Goal: Task Accomplishment & Management: Manage account settings

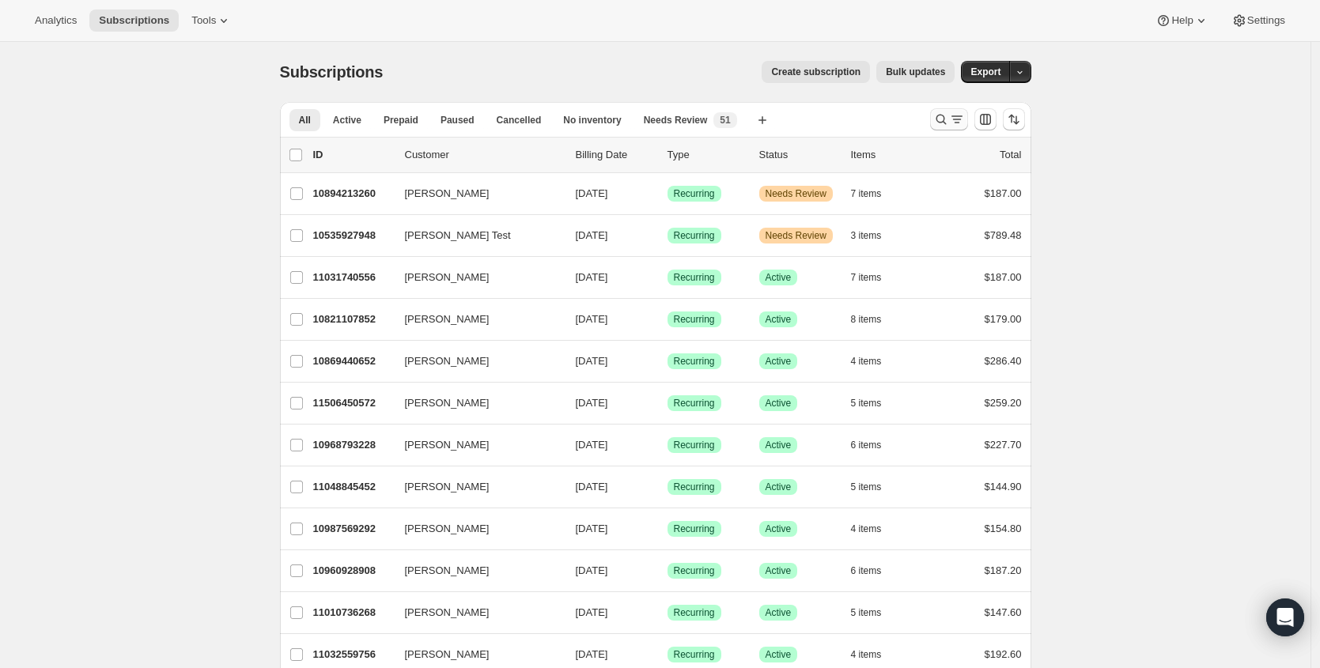
click at [934, 113] on div at bounding box center [978, 120] width 108 height 32
click at [958, 119] on icon "Search and filter results" at bounding box center [957, 120] width 16 height 16
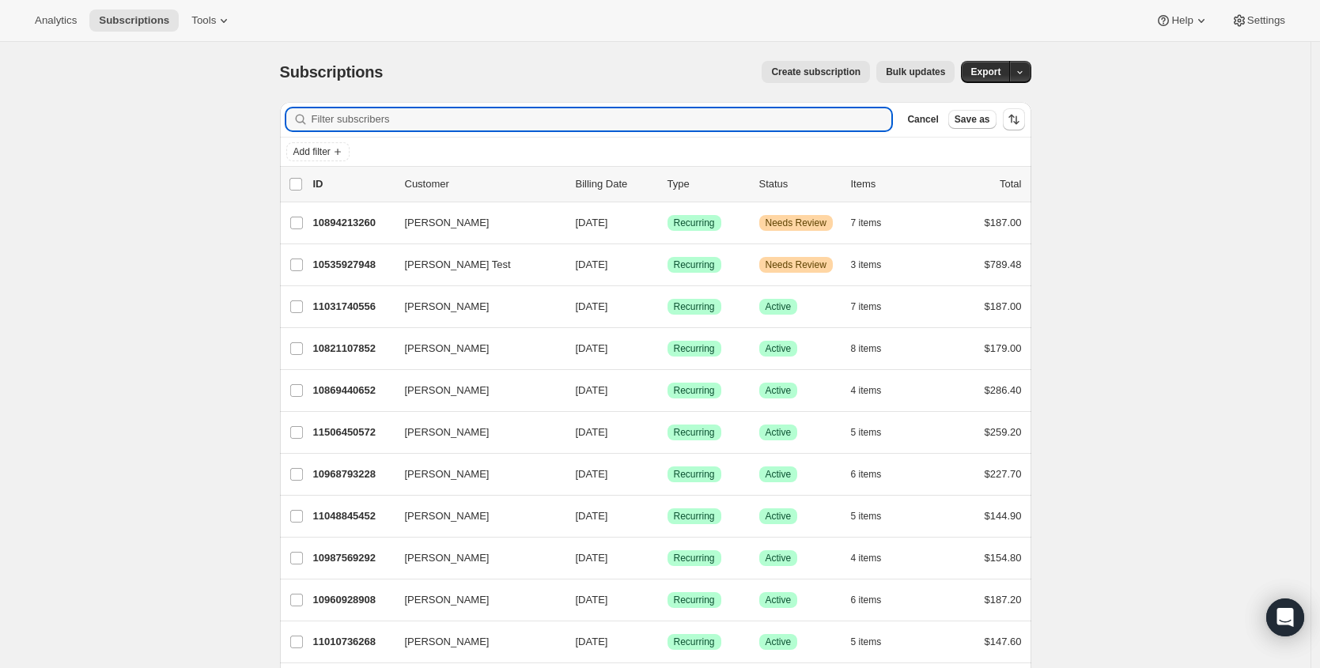
click at [568, 138] on div "Add filter" at bounding box center [656, 152] width 752 height 28
click at [495, 130] on input "Filter subscribers" at bounding box center [602, 119] width 581 height 22
paste input "savymommy77@gmail.com"
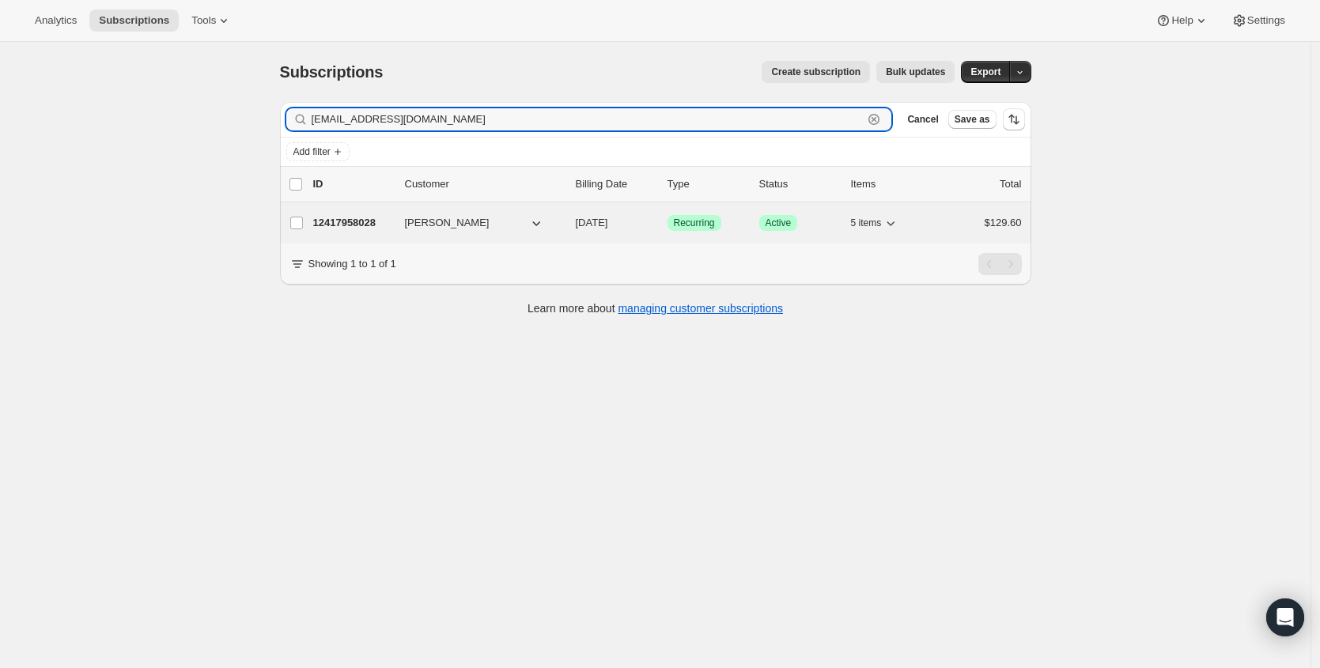
type input "savymommy77@gmail.com"
drag, startPoint x: 331, startPoint y: 225, endPoint x: 410, endPoint y: 226, distance: 78.3
click at [331, 225] on p "12417958028" at bounding box center [352, 223] width 79 height 16
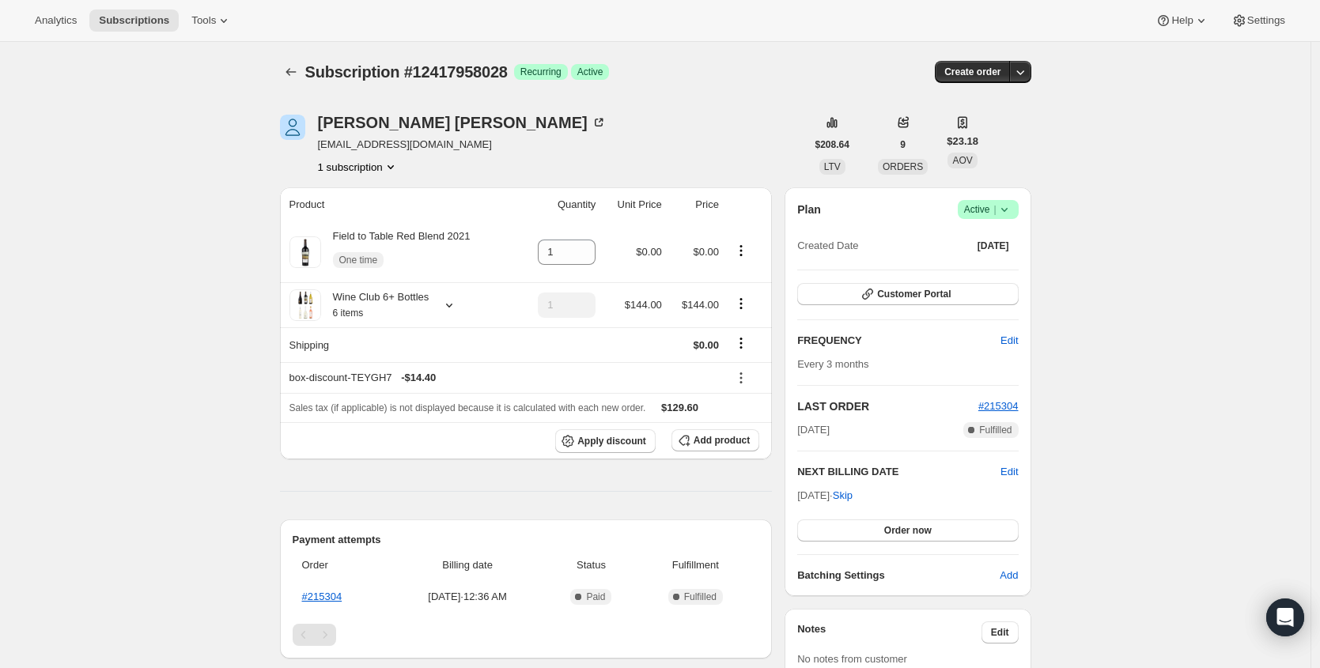
click at [1013, 213] on icon at bounding box center [1005, 210] width 16 height 16
click at [984, 271] on span "Cancel subscription" at bounding box center [987, 268] width 89 height 12
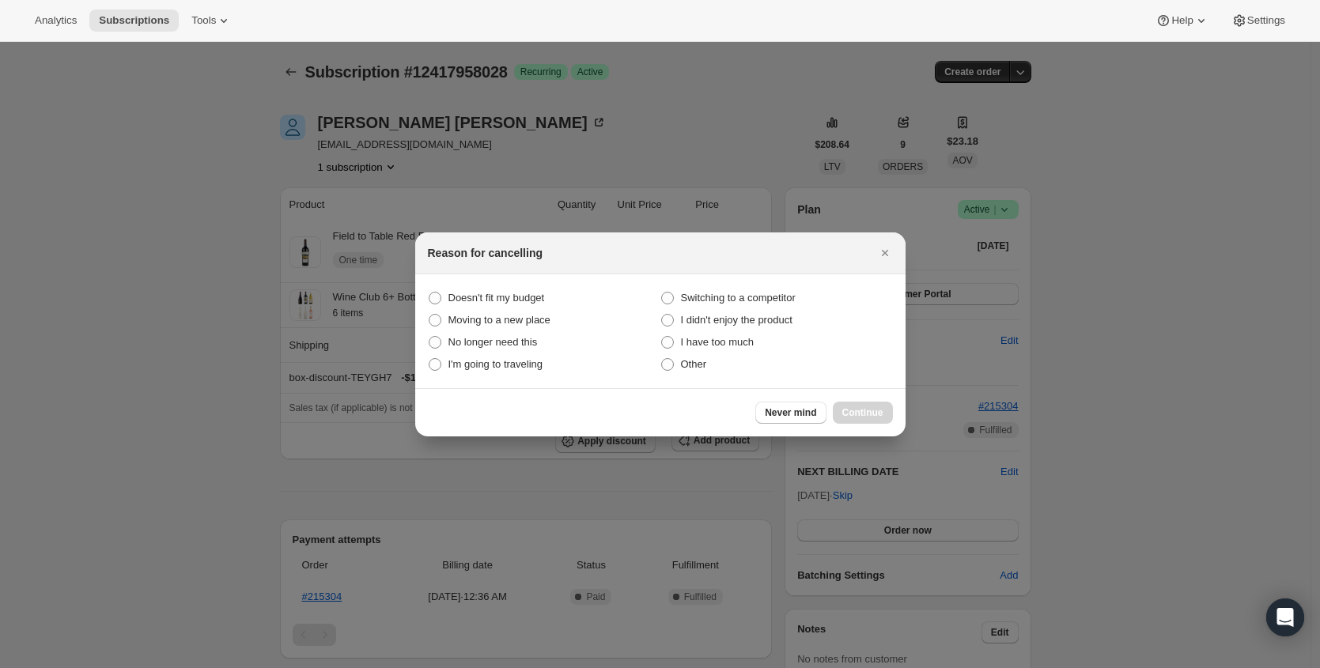
drag, startPoint x: 691, startPoint y: 362, endPoint x: 656, endPoint y: 376, distance: 37.6
click at [691, 362] on span "Other" at bounding box center [694, 364] width 26 height 12
click at [662, 359] on input "Other" at bounding box center [661, 358] width 1 height 1
radio input "true"
drag, startPoint x: 865, startPoint y: 416, endPoint x: 637, endPoint y: 407, distance: 228.0
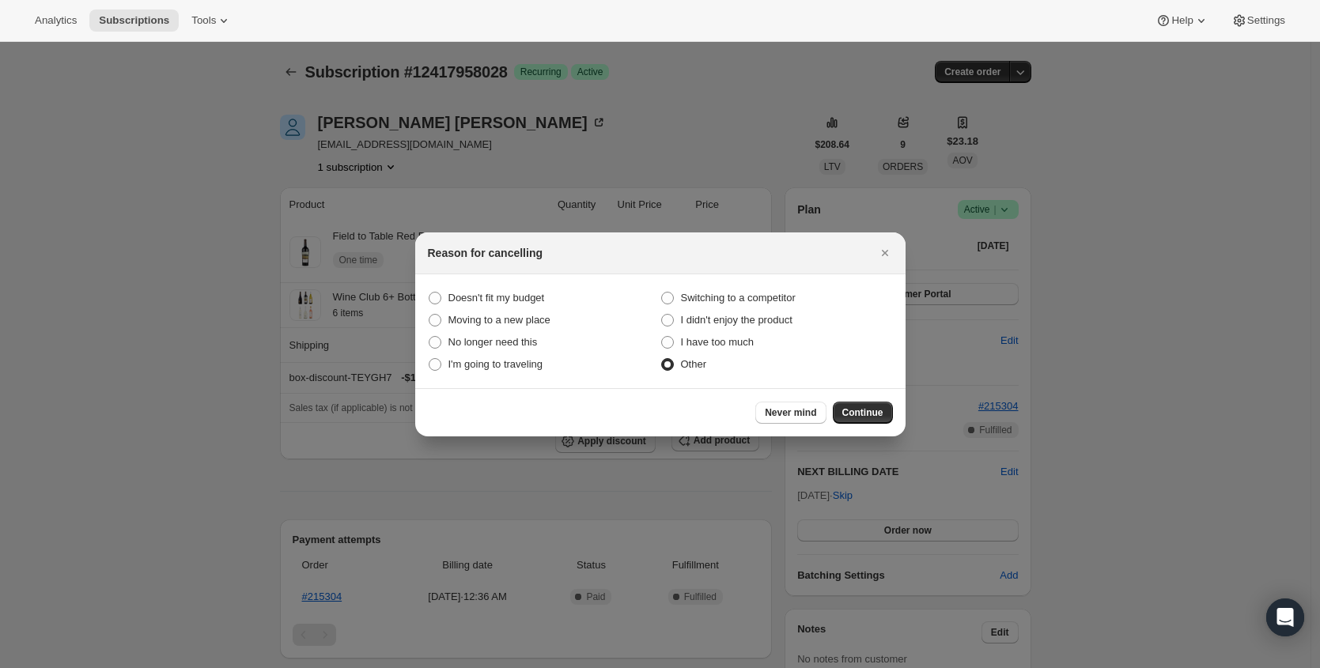
click at [865, 416] on span "Continue" at bounding box center [863, 413] width 41 height 13
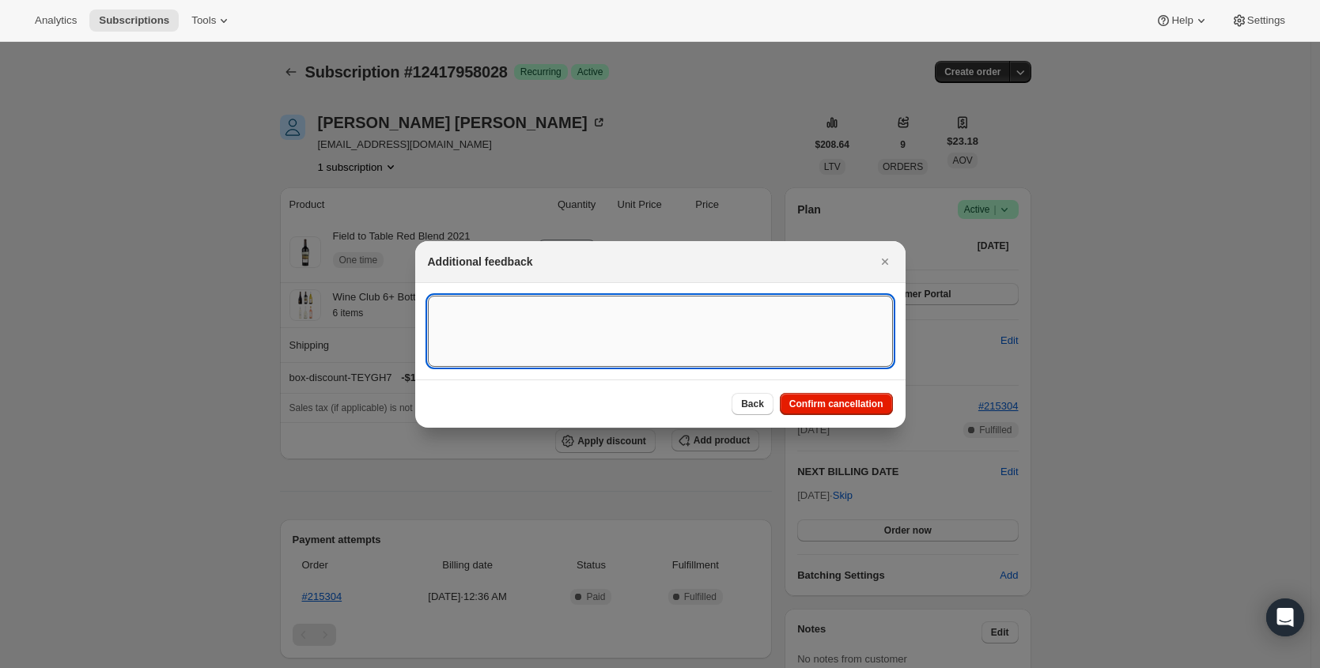
click at [609, 347] on textarea ":rbs:" at bounding box center [660, 331] width 465 height 71
type textarea "duplicate"
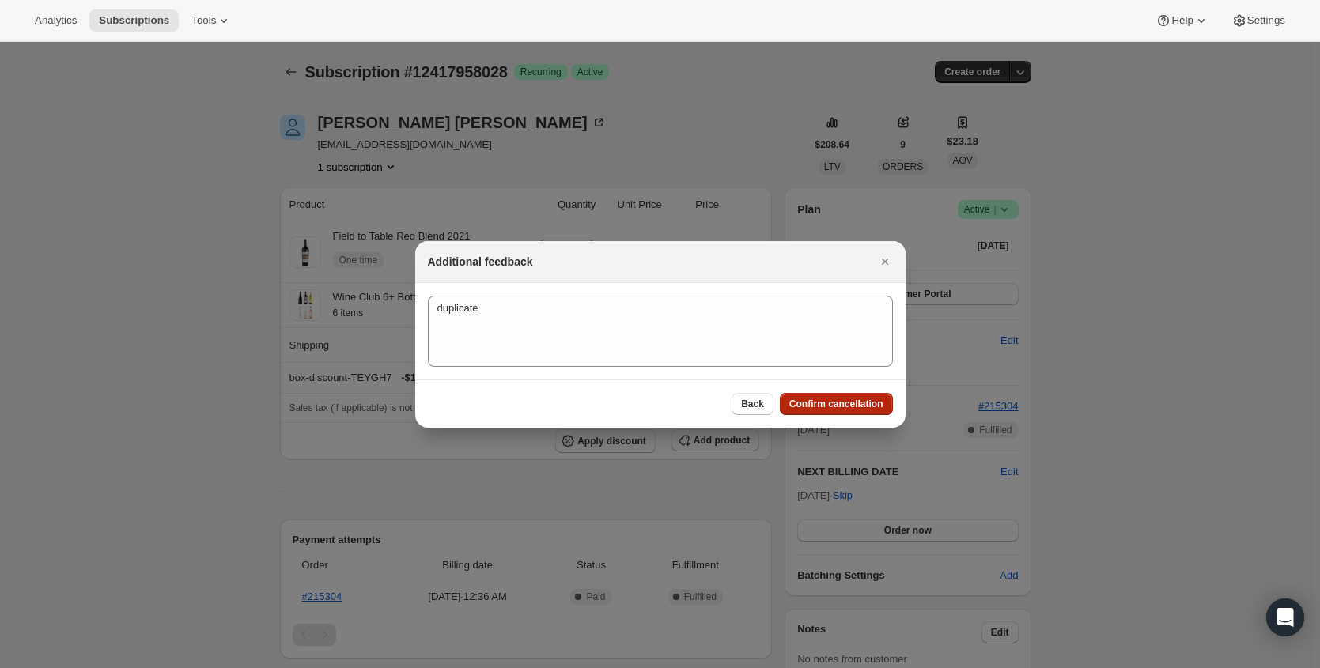
click at [858, 412] on button "Confirm cancellation" at bounding box center [836, 404] width 113 height 22
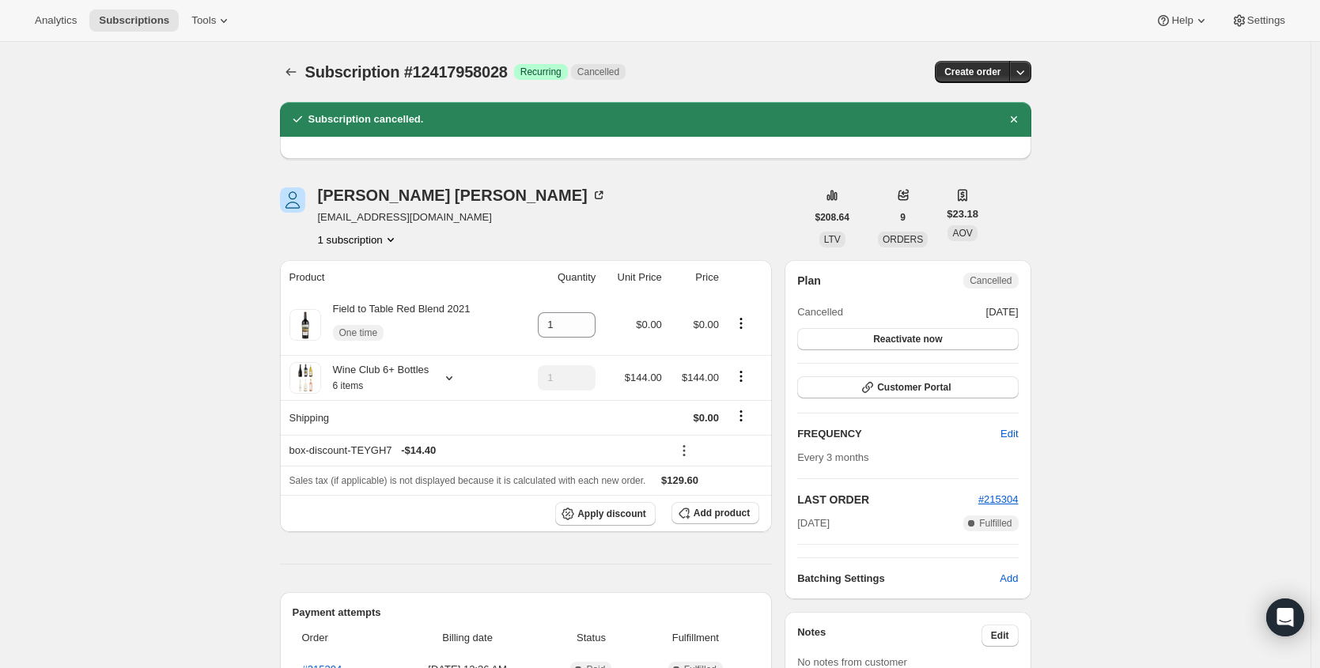
click at [999, 507] on span "#215304" at bounding box center [999, 500] width 40 height 16
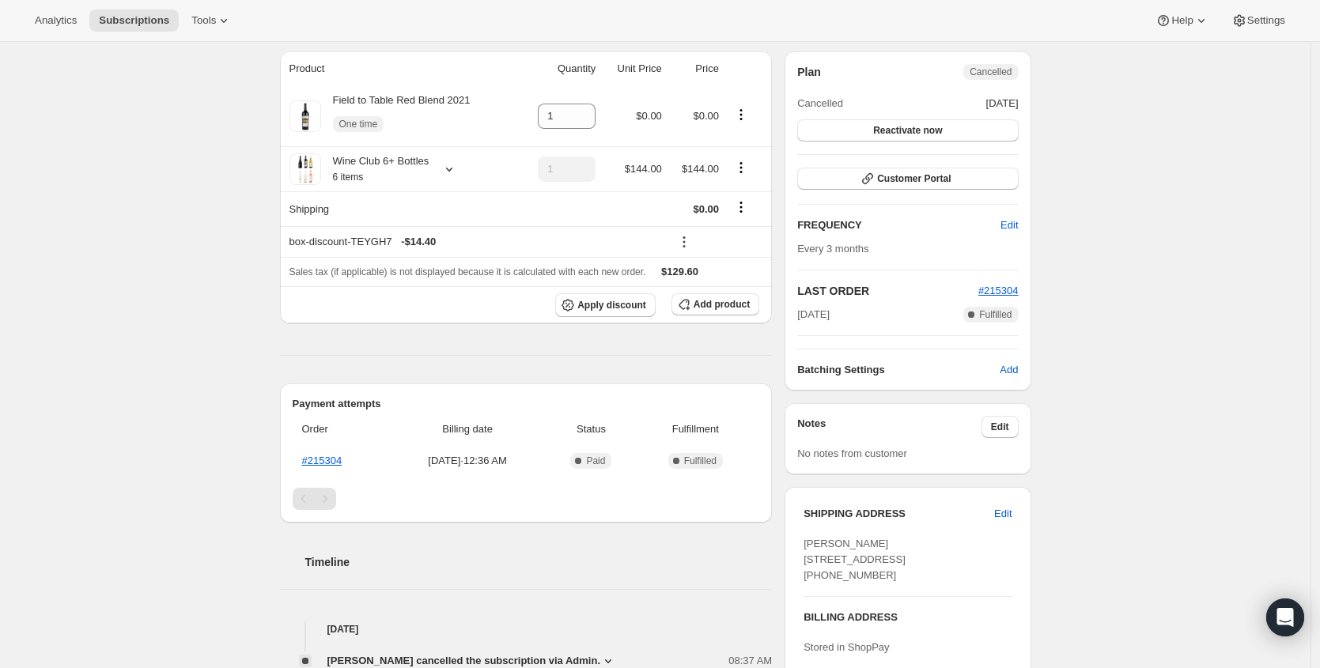
scroll to position [236, 0]
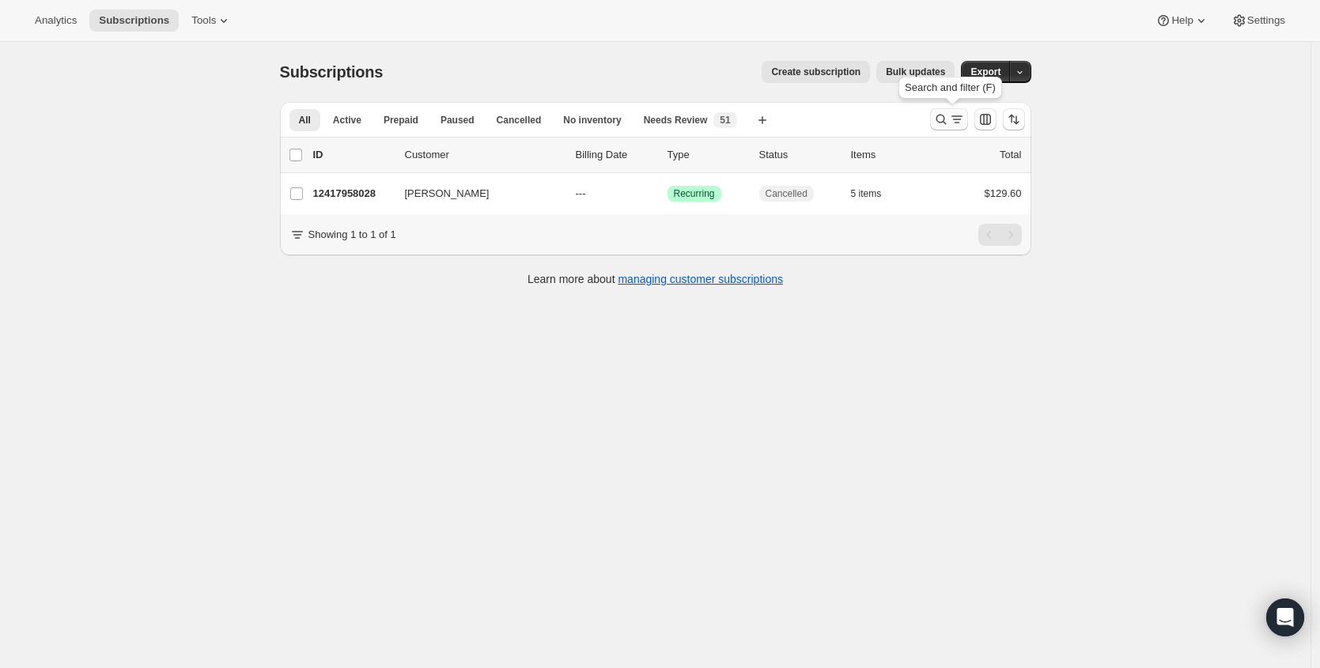
click at [943, 119] on icon "Search and filter results" at bounding box center [942, 120] width 16 height 16
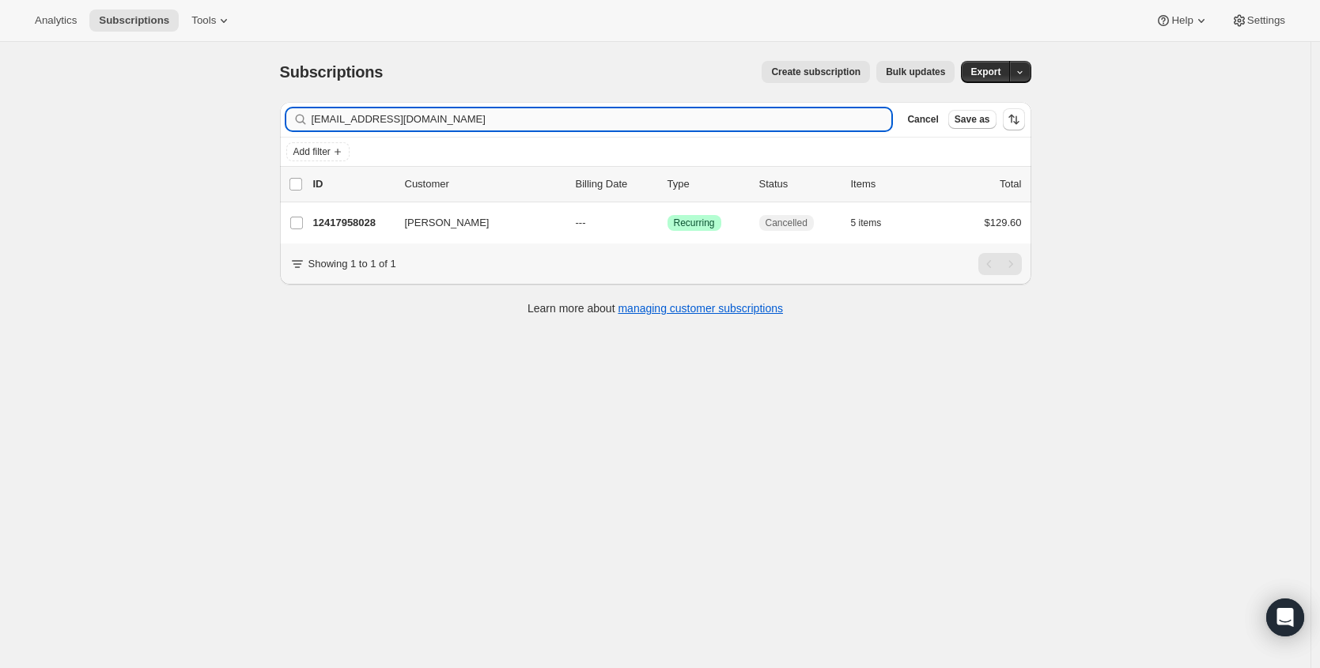
click at [737, 127] on input "savymommy77@gmail.com" at bounding box center [602, 119] width 581 height 22
click at [736, 127] on input "savymommy77@gmail.com" at bounding box center [602, 119] width 581 height 22
click at [661, 125] on input "savymommy77@gmail.comlbbossbabe2020@gmail.com" at bounding box center [602, 119] width 581 height 22
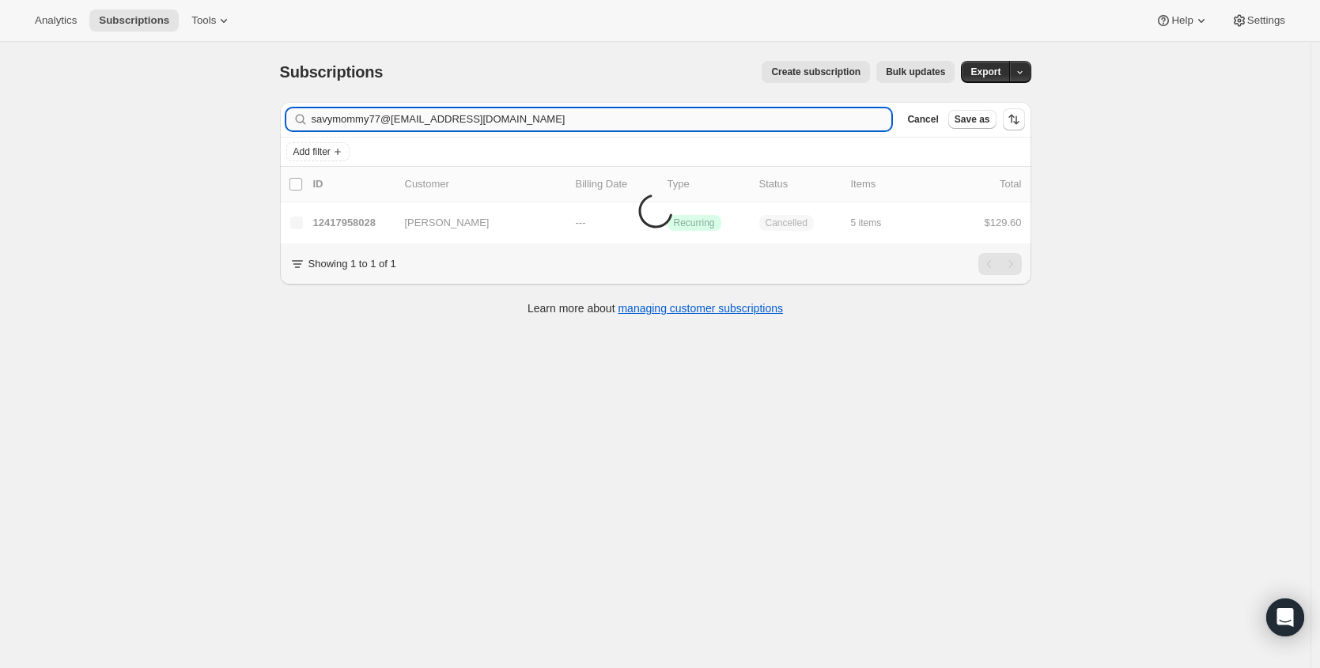
click at [661, 125] on input "savymommy77@gmail.comlbbossbabe2020@gmail.com" at bounding box center [602, 119] width 581 height 22
type input "lbbossbabe2020@gmail.com"
